Goal: Book appointment/travel/reservation

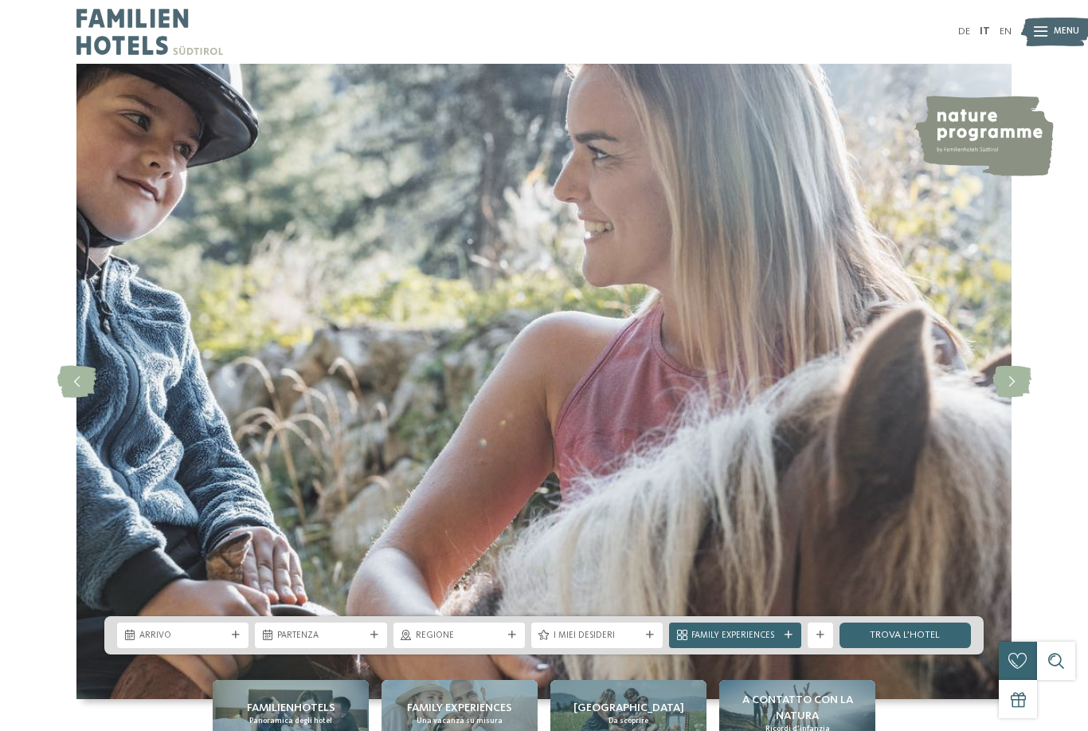
click at [1052, 19] on img at bounding box center [1056, 31] width 70 height 35
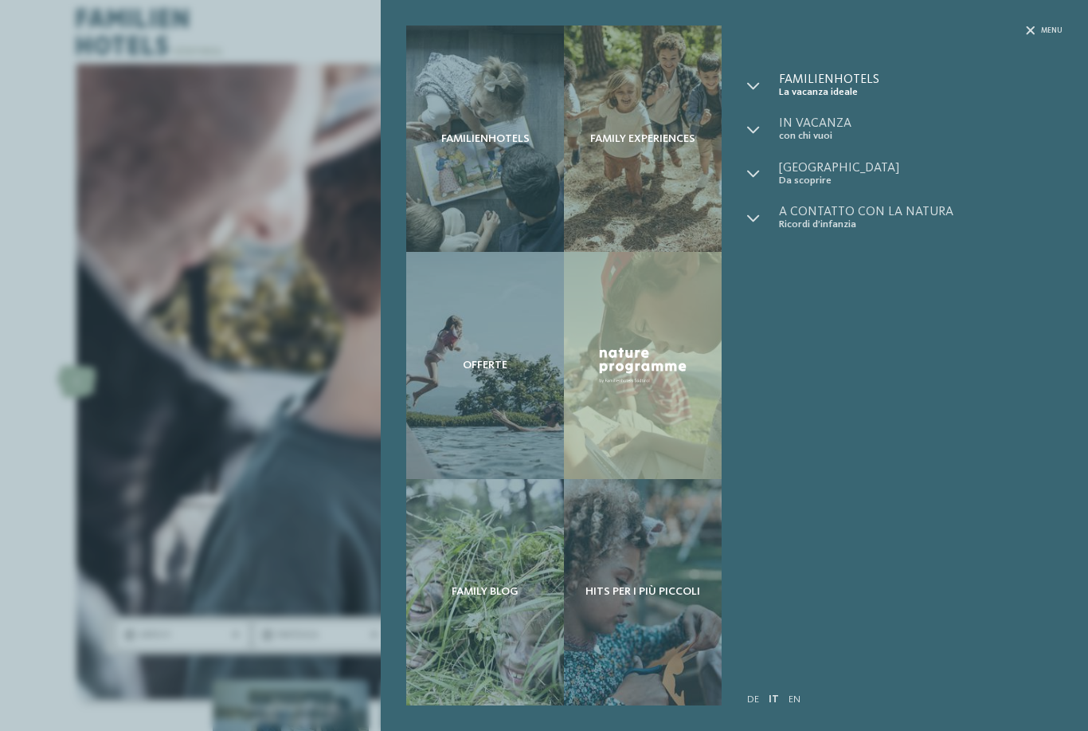
click at [779, 74] on span "Familienhotels" at bounding box center [921, 79] width 284 height 13
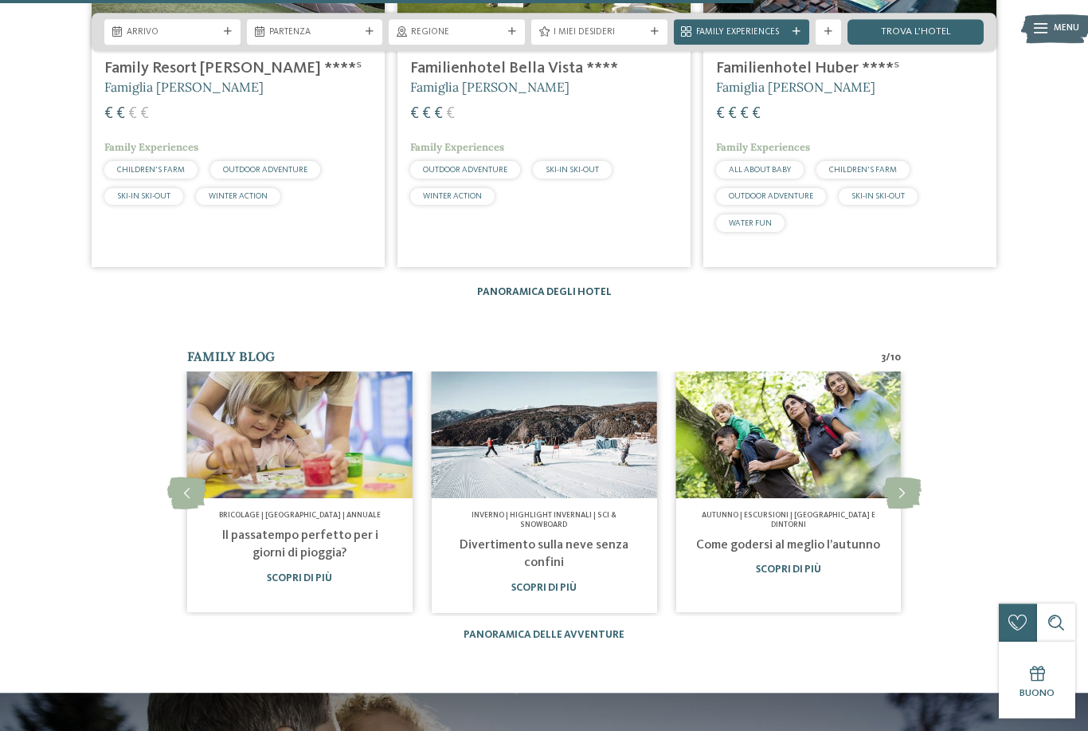
scroll to position [2565, 0]
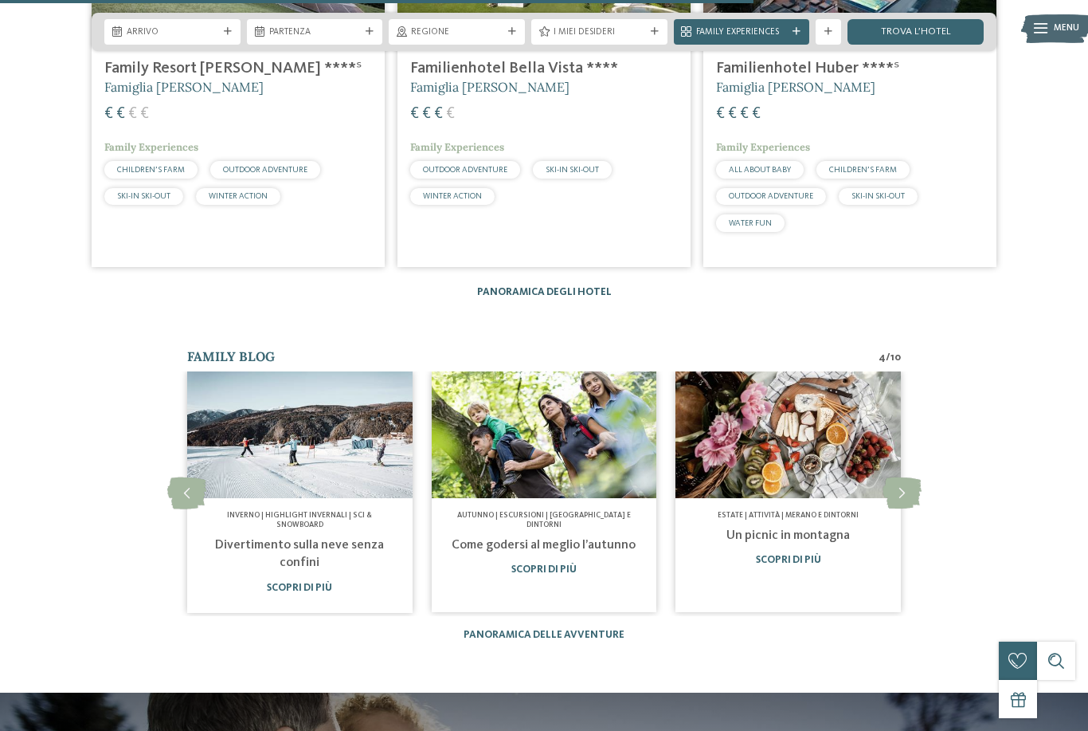
click at [516, 297] on link "Panoramica degli hotel" at bounding box center [544, 292] width 135 height 10
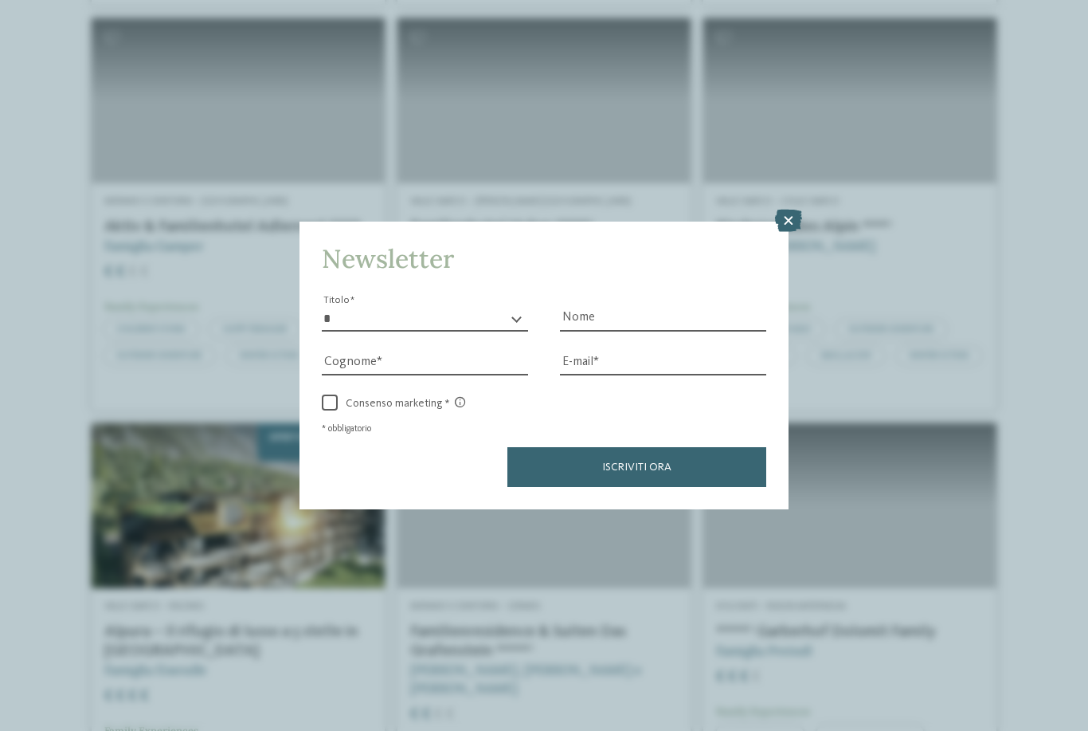
scroll to position [3248, 0]
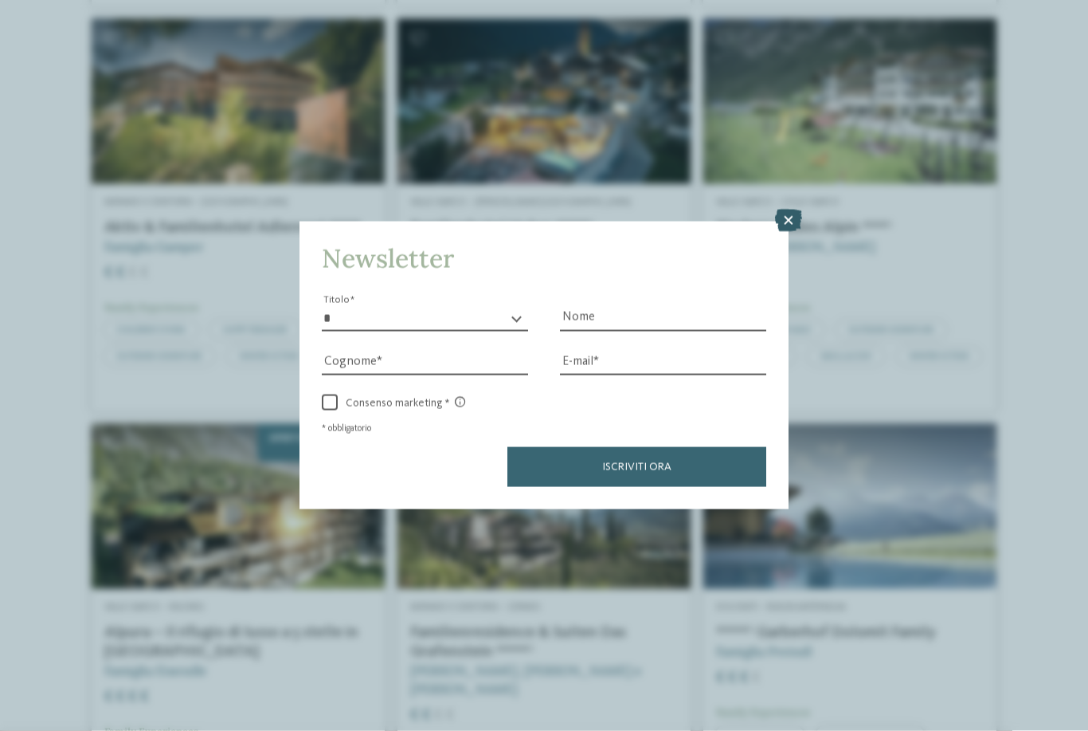
click at [788, 210] on icon at bounding box center [788, 221] width 27 height 22
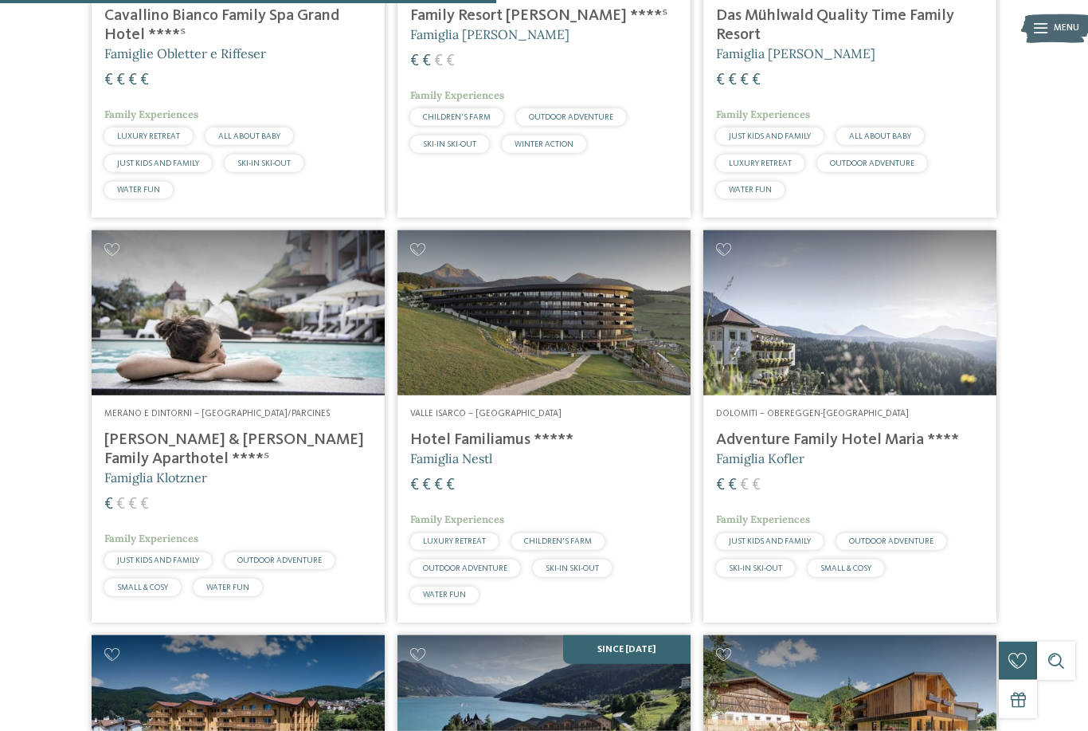
scroll to position [1822, 0]
click at [443, 409] on span "Valle Isarco – [GEOGRAPHIC_DATA]" at bounding box center [485, 414] width 151 height 10
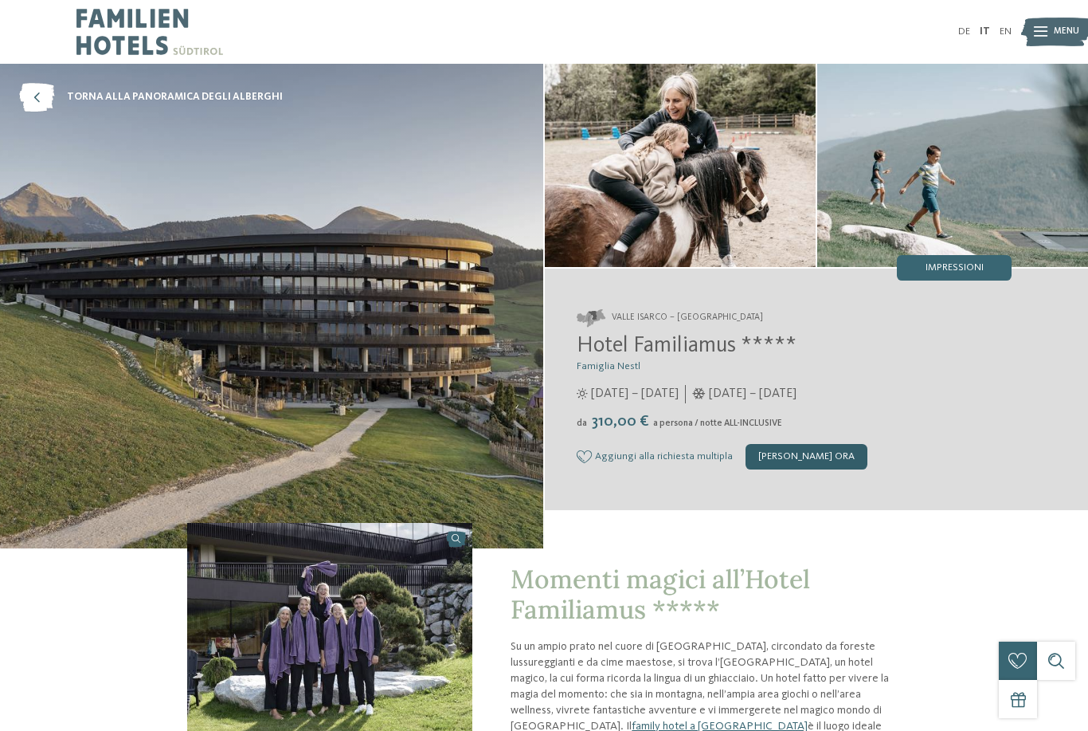
click at [823, 469] on div "[PERSON_NAME] ora" at bounding box center [807, 456] width 122 height 25
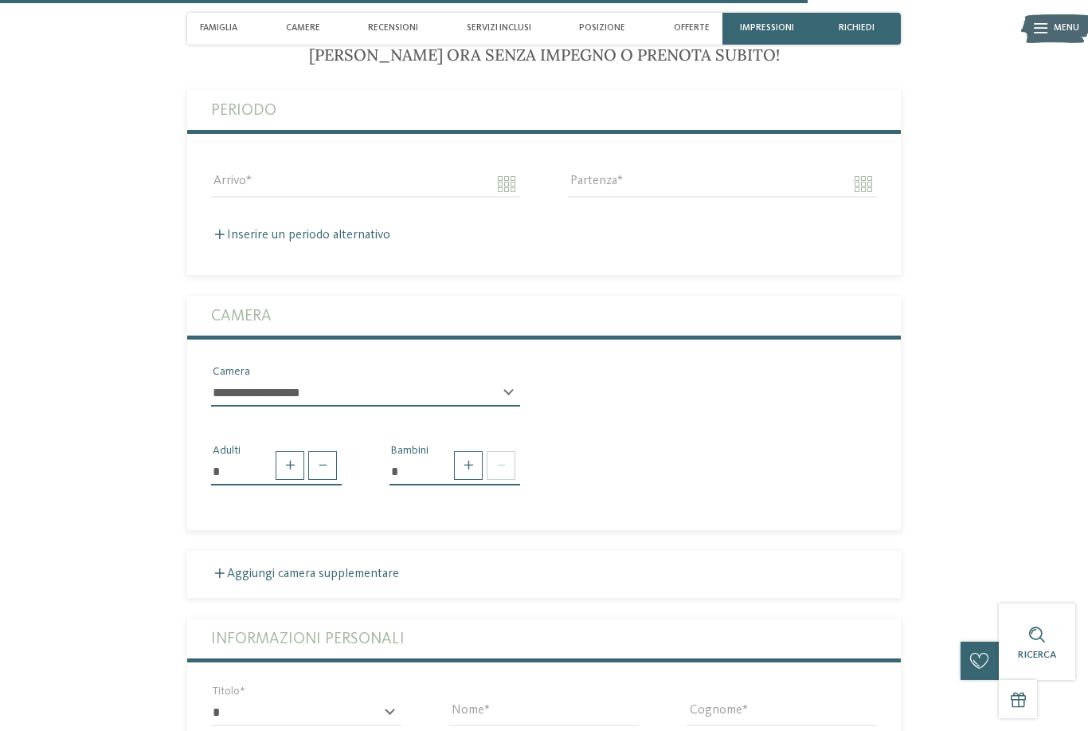
scroll to position [3389, 0]
